Goal: Find specific page/section: Find specific page/section

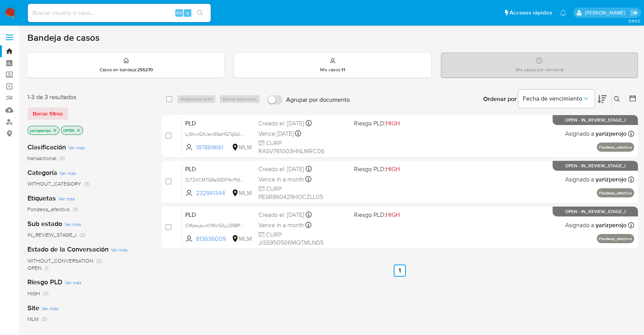
click at [151, 12] on input at bounding box center [119, 13] width 183 height 10
paste input "232941344"
type input "232941344"
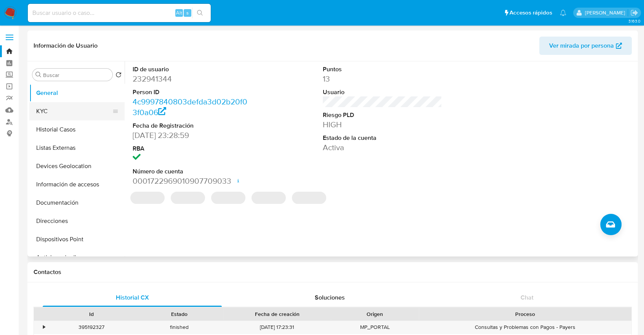
click at [75, 117] on button "KYC" at bounding box center [73, 111] width 89 height 18
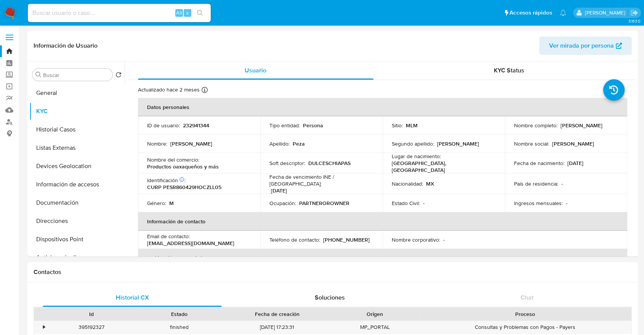
select select "10"
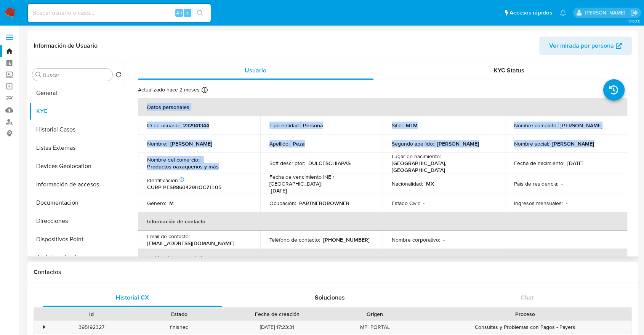
drag, startPoint x: 221, startPoint y: 165, endPoint x: 136, endPoint y: 163, distance: 85.3
click at [11, 9] on img at bounding box center [10, 12] width 13 height 13
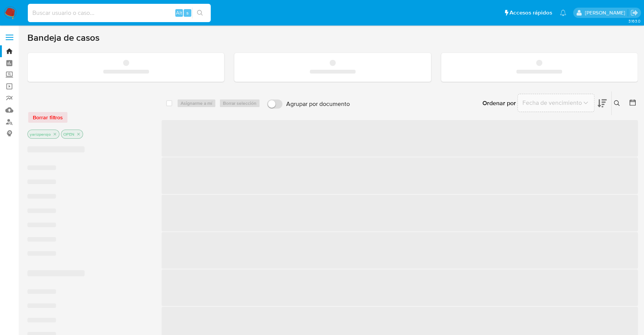
click at [132, 15] on input at bounding box center [119, 13] width 183 height 10
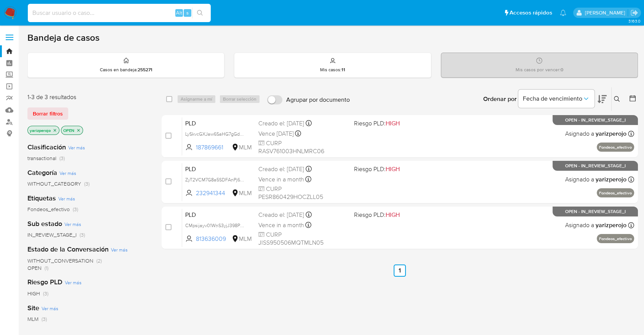
paste input "813636009"
type input "813636009"
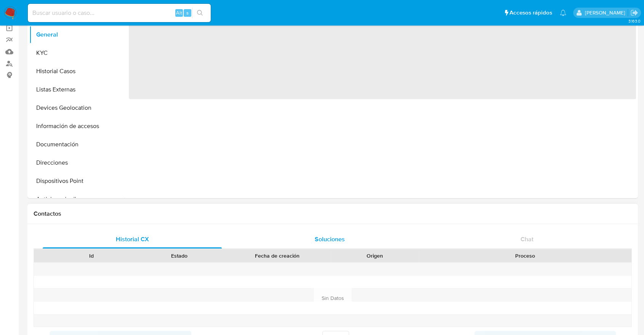
scroll to position [127, 0]
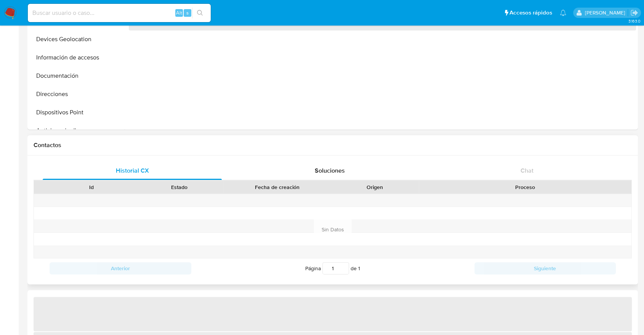
select select "10"
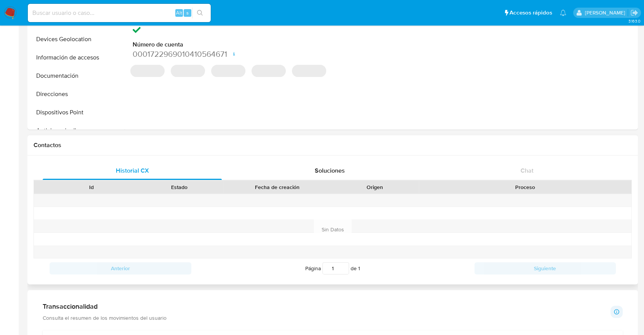
scroll to position [0, 0]
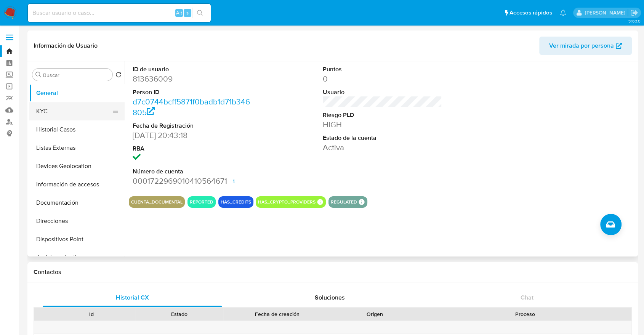
click at [56, 108] on button "KYC" at bounding box center [73, 111] width 89 height 18
